Goal: Information Seeking & Learning: Learn about a topic

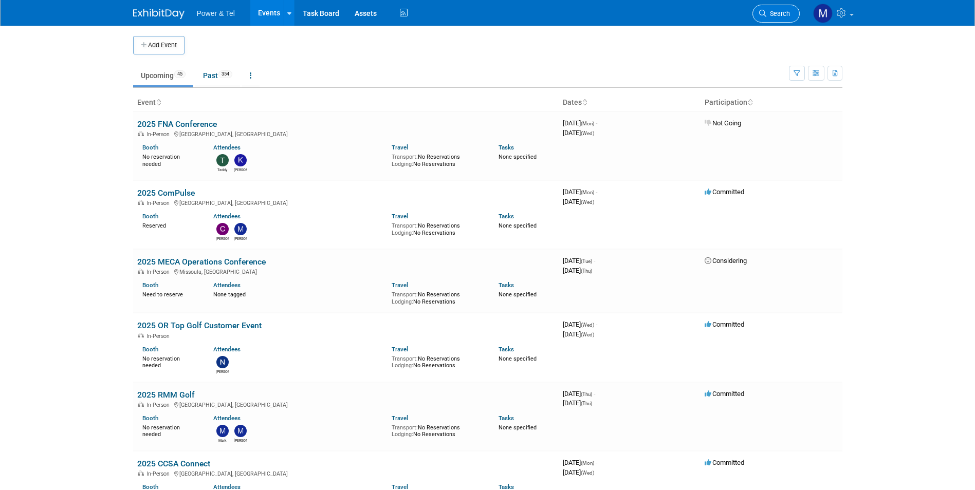
click at [770, 17] on span "Search" at bounding box center [778, 14] width 24 height 8
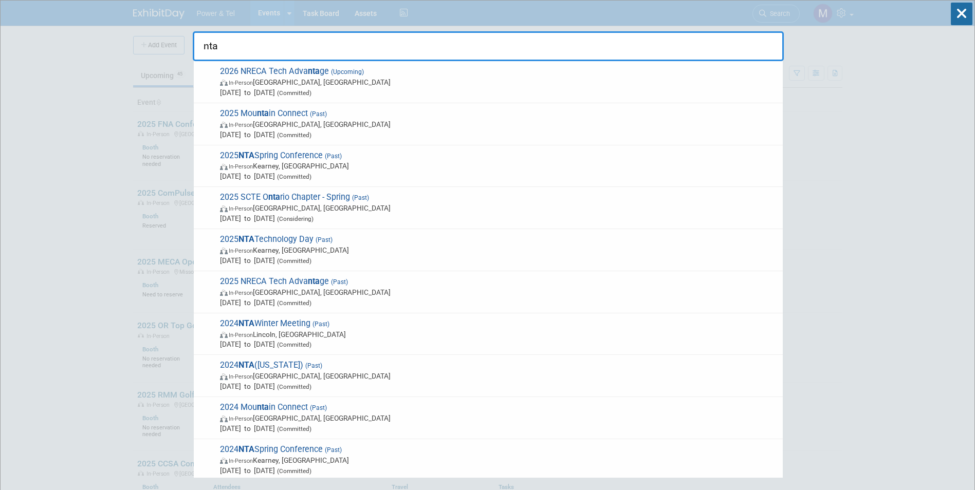
type input "nta"
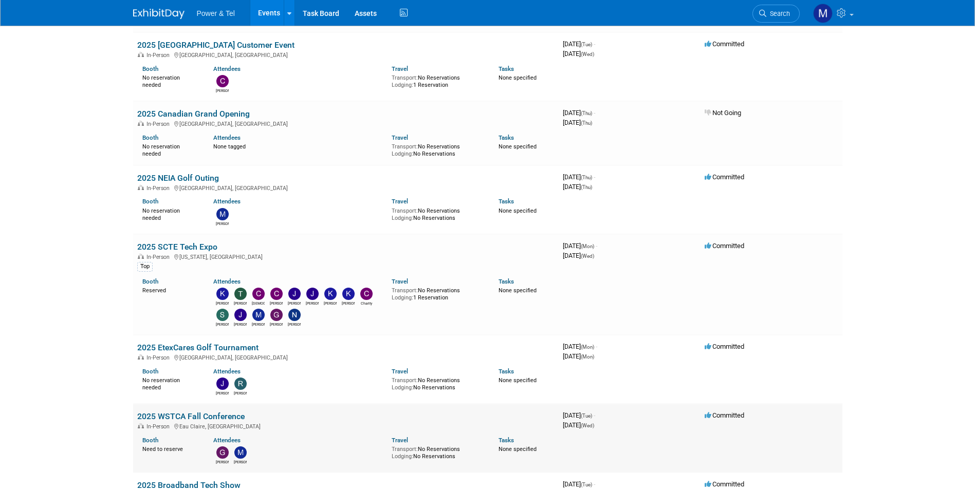
scroll to position [925, 0]
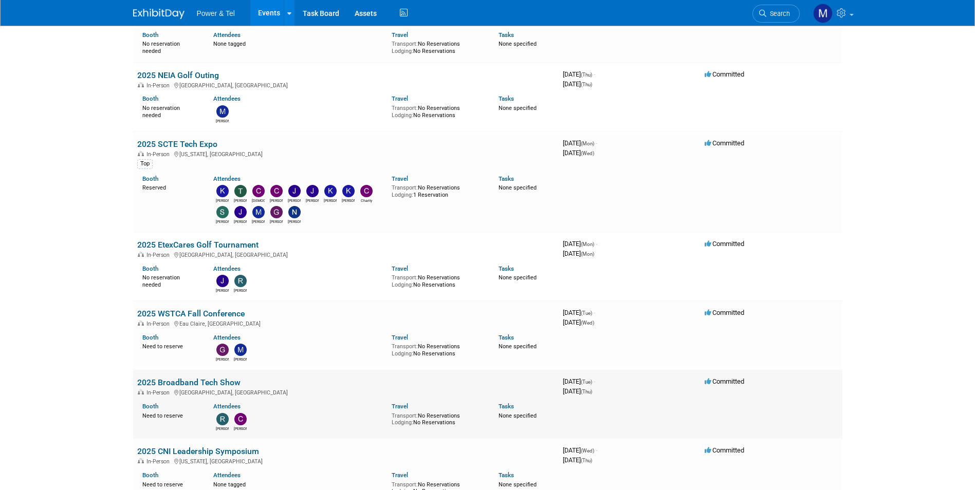
click at [224, 373] on td "2025 Broadband Tech Show In-Person Las Vegas, NV Booth Need to reserve Attendee…" at bounding box center [346, 404] width 426 height 69
click at [226, 378] on link "2025 Broadband Tech Show" at bounding box center [188, 383] width 103 height 10
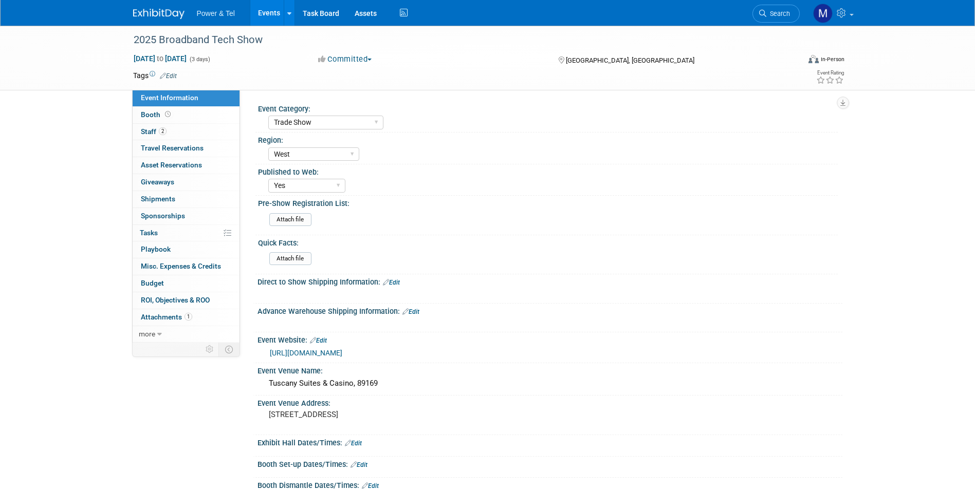
select select "Trade Show"
select select "West"
select select "Yes"
click at [342, 354] on link "[URL][DOMAIN_NAME]" at bounding box center [306, 353] width 72 height 8
click at [170, 130] on link "2 Staff 2" at bounding box center [186, 132] width 107 height 16
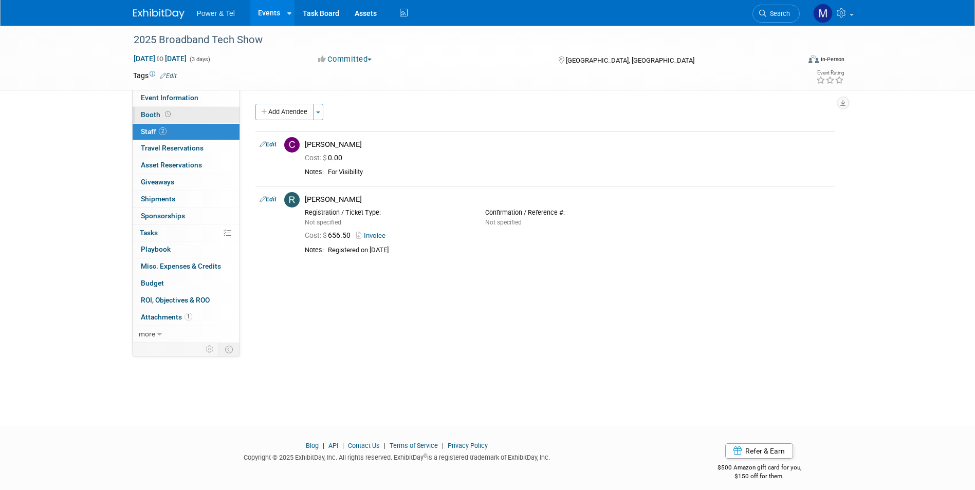
click at [178, 114] on link "Booth" at bounding box center [186, 115] width 107 height 16
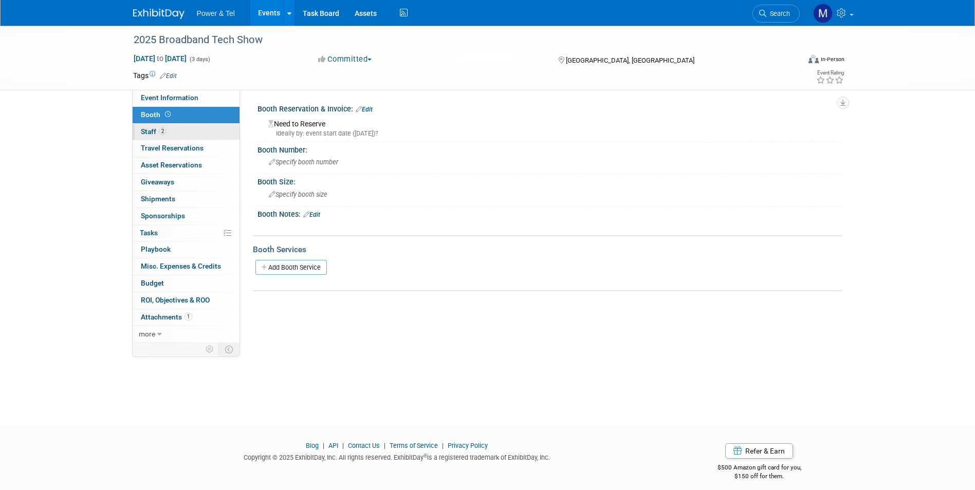
click at [192, 131] on link "2 Staff 2" at bounding box center [186, 132] width 107 height 16
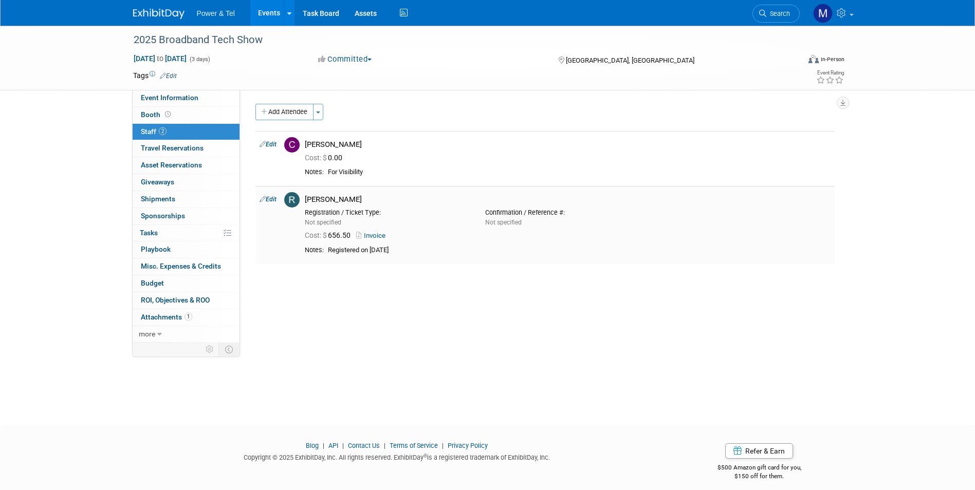
click at [383, 241] on div "Cost: $ 656.50 Invoice" at bounding box center [567, 234] width 541 height 15
click at [384, 229] on div "Cost: $ 656.50 Invoice" at bounding box center [567, 234] width 541 height 15
click at [382, 236] on link "Invoice" at bounding box center [372, 236] width 33 height 8
click at [182, 321] on span "Attachments 1" at bounding box center [166, 317] width 51 height 8
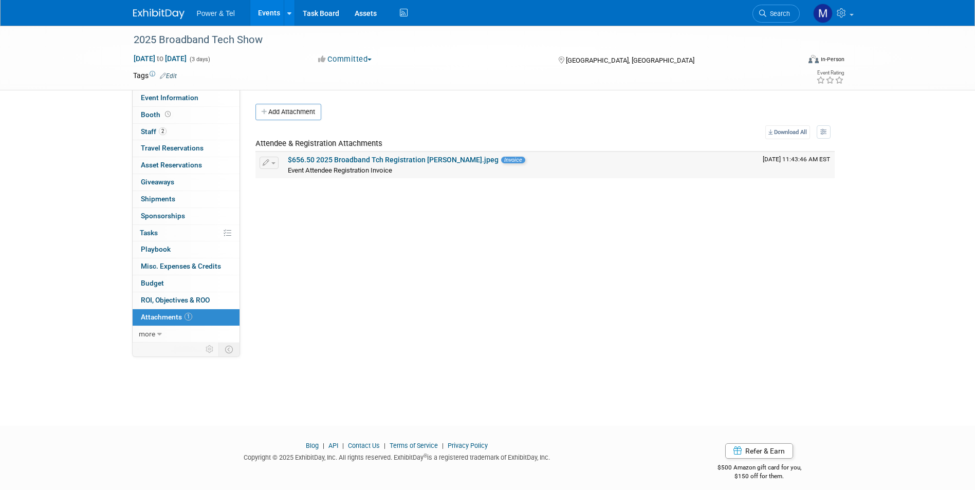
click at [360, 161] on link "$656.50 2025 Broadband Tch Registration [PERSON_NAME].jpeg" at bounding box center [393, 160] width 211 height 8
click at [181, 115] on link "Booth" at bounding box center [186, 115] width 107 height 16
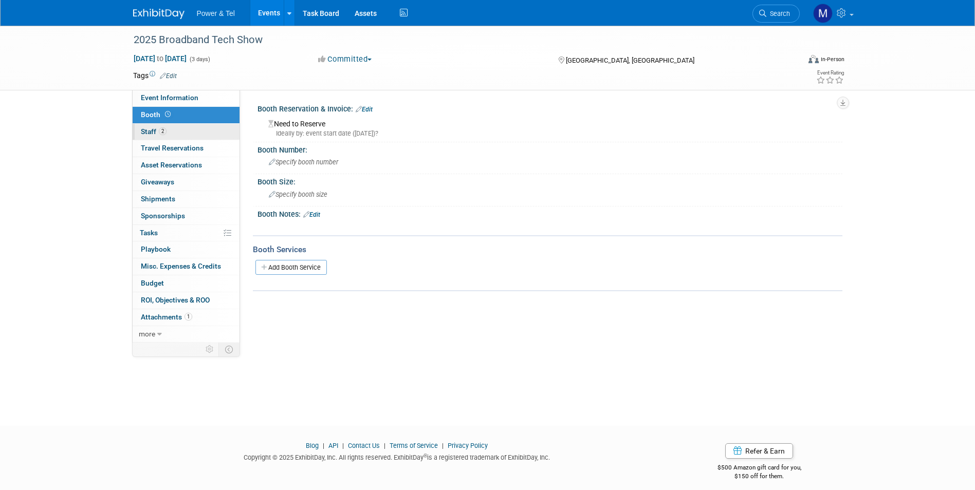
click at [181, 127] on link "2 Staff 2" at bounding box center [186, 132] width 107 height 16
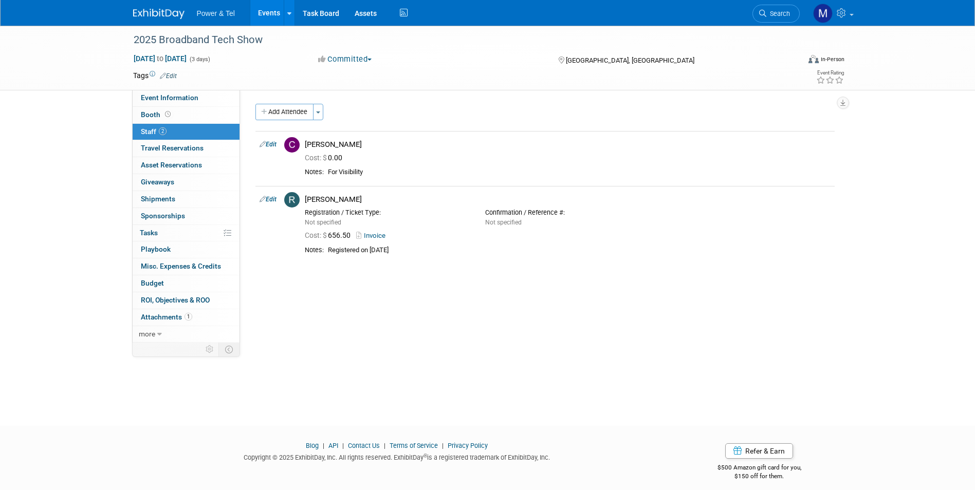
click at [280, 15] on link "Events" at bounding box center [269, 13] width 38 height 26
